Goal: Navigation & Orientation: Find specific page/section

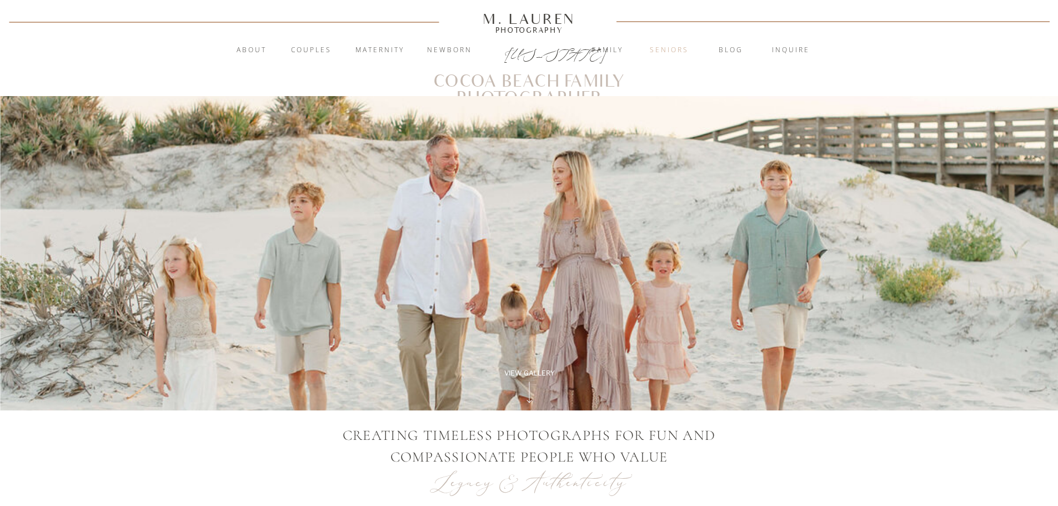
click at [679, 51] on nav "Seniors" at bounding box center [669, 50] width 60 height 11
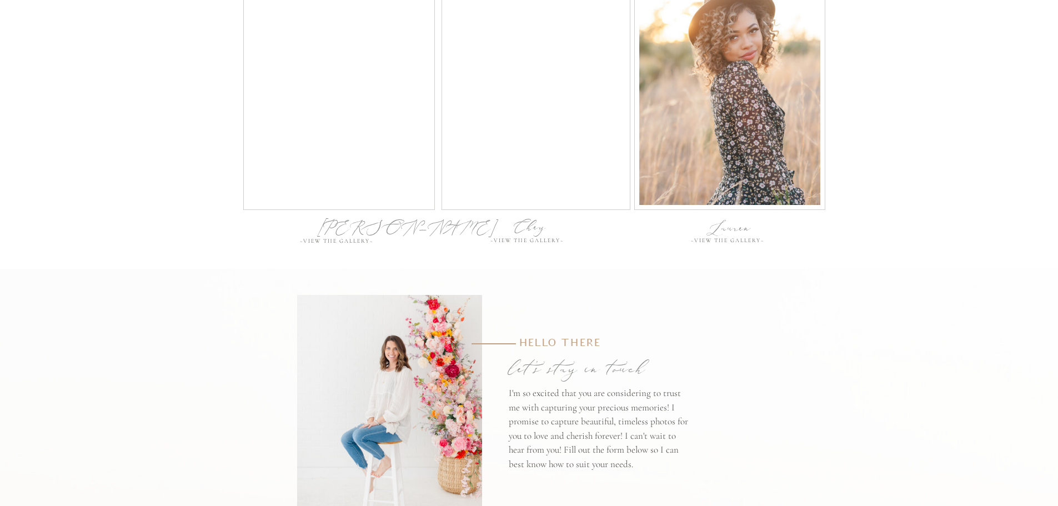
scroll to position [4221, 0]
